Goal: Information Seeking & Learning: Learn about a topic

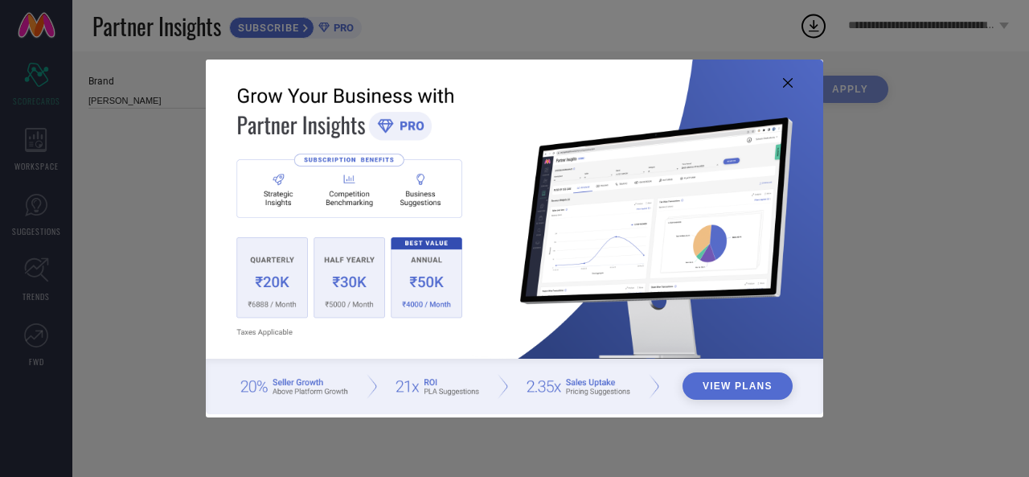
type input "All"
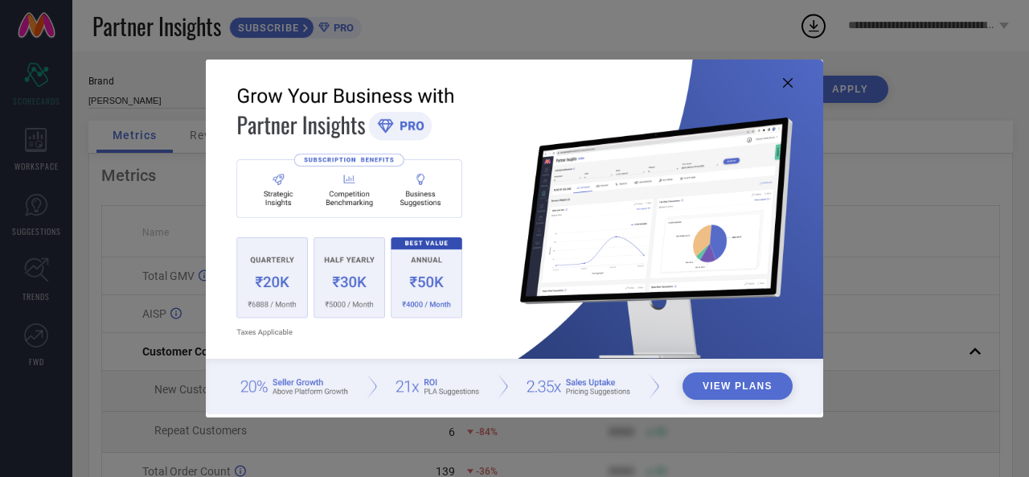
click at [783, 84] on icon at bounding box center [788, 83] width 10 height 10
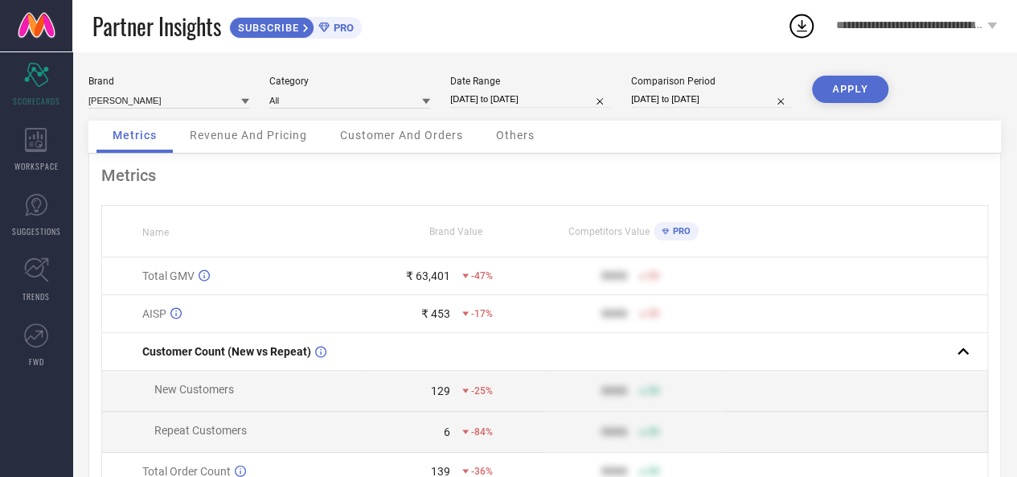
click at [268, 136] on span "Revenue And Pricing" at bounding box center [248, 135] width 117 height 13
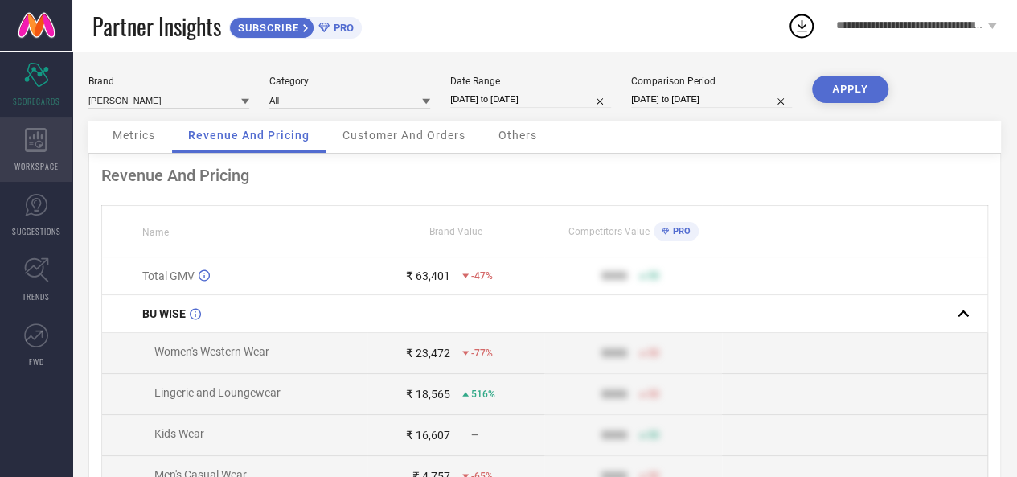
click at [50, 153] on div "WORKSPACE" at bounding box center [36, 149] width 72 height 64
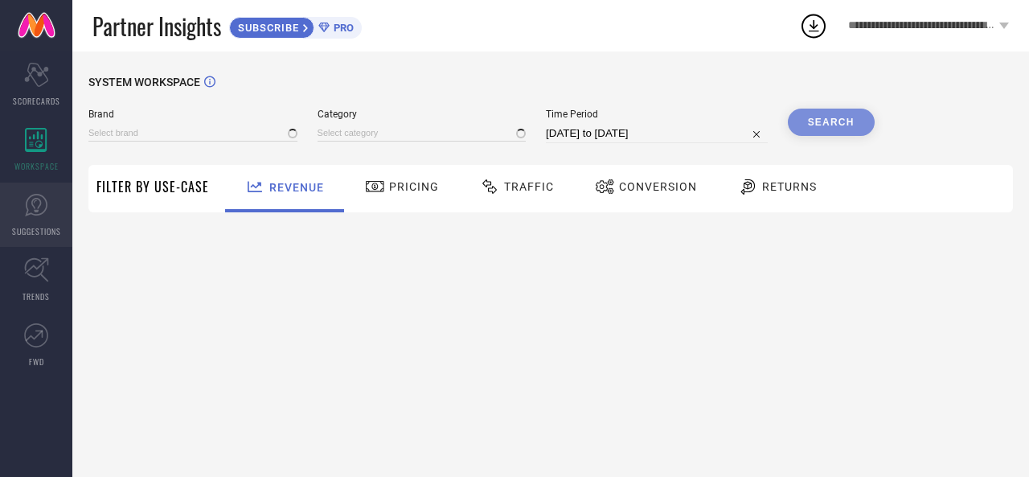
type input "[PERSON_NAME]"
type input "All"
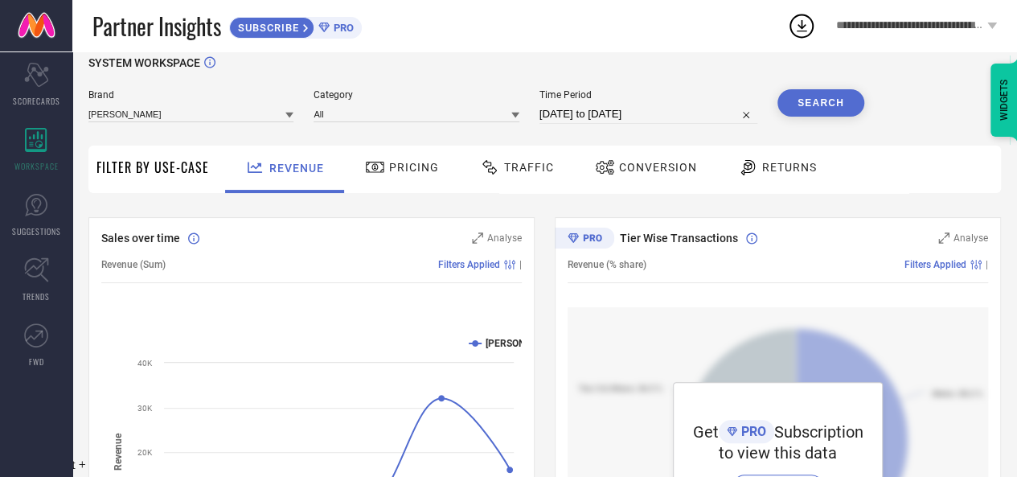
scroll to position [18, 0]
click at [427, 174] on div "Pricing" at bounding box center [402, 167] width 82 height 27
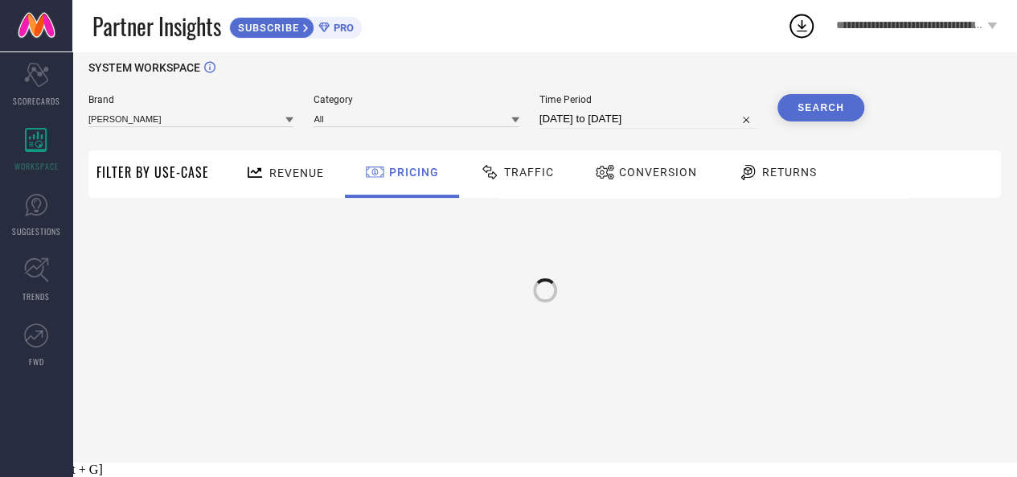
scroll to position [0, 0]
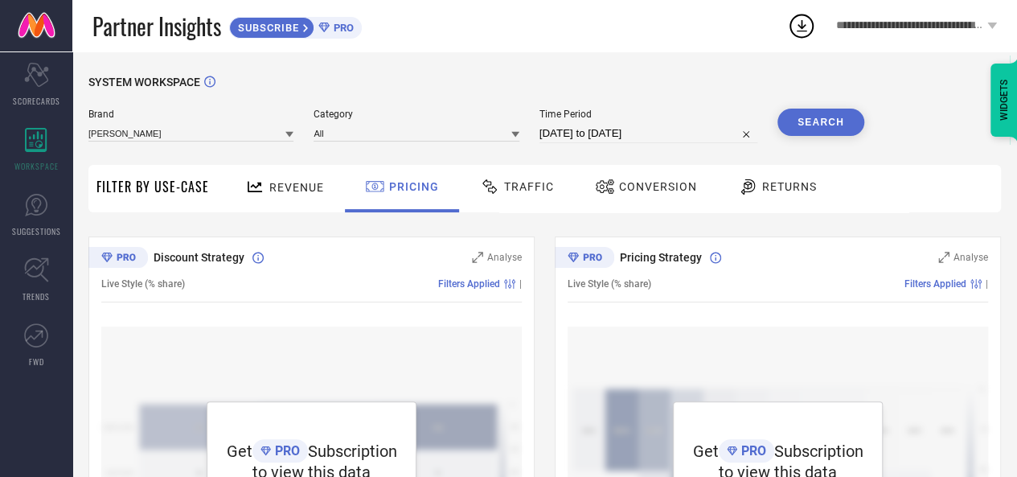
click at [526, 194] on div "Traffic" at bounding box center [517, 186] width 82 height 27
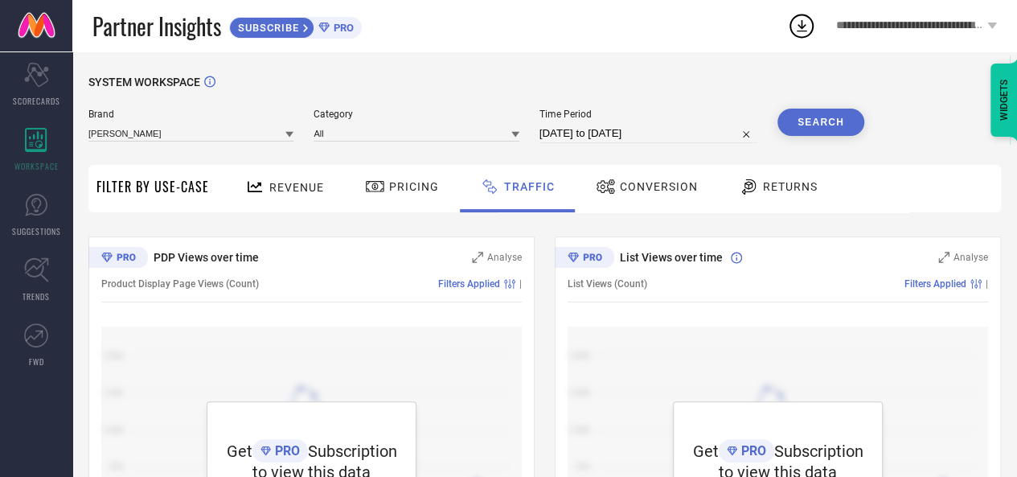
click at [161, 187] on span "Filter By Use-Case" at bounding box center [152, 186] width 113 height 19
click at [330, 197] on div "Revenue" at bounding box center [284, 188] width 119 height 47
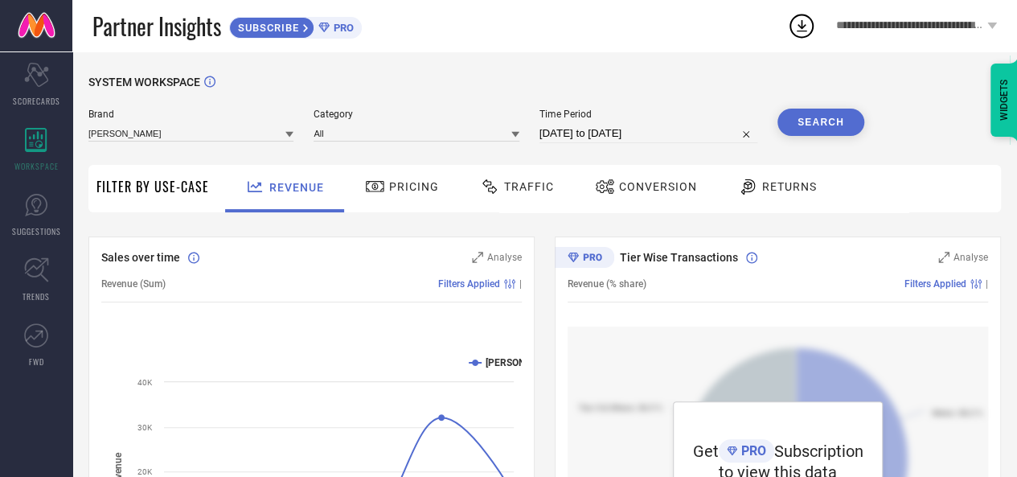
click at [299, 27] on span "SUBSCRIBE" at bounding box center [266, 28] width 73 height 12
click at [39, 263] on icon at bounding box center [36, 269] width 25 height 25
